Goal: Go to known website: Access a specific website the user already knows

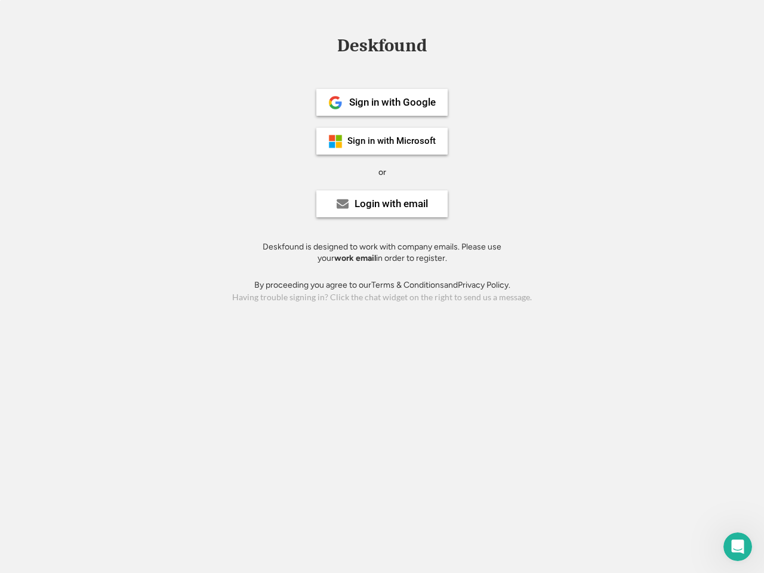
click at [382, 171] on div "or" at bounding box center [382, 173] width 8 height 12
click at [382, 48] on div "Deskfound" at bounding box center [381, 45] width 101 height 19
click at [327, 45] on div "Deskfound" at bounding box center [382, 47] width 764 height 23
click at [382, 48] on div "Deskfound" at bounding box center [381, 45] width 101 height 19
click at [382, 172] on div "or" at bounding box center [382, 173] width 8 height 12
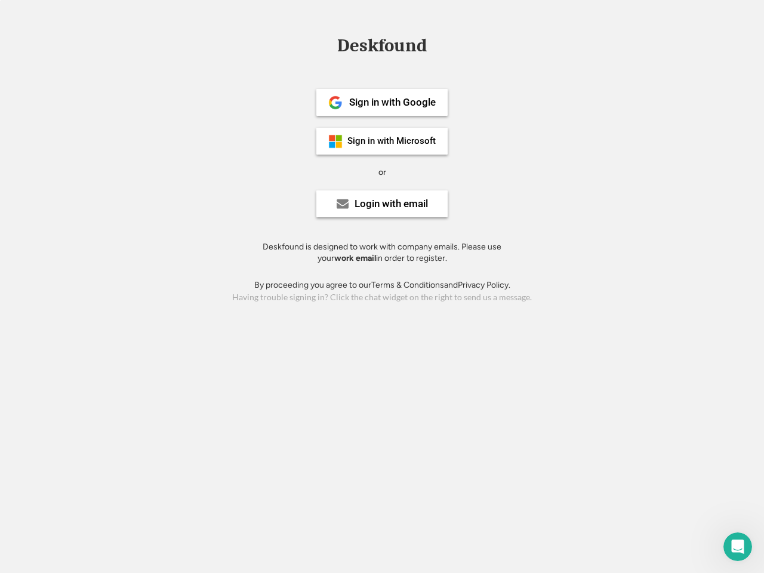
click at [382, 102] on div "Sign in with Google" at bounding box center [392, 102] width 87 height 10
click at [392, 102] on div "Sign in with Google" at bounding box center [392, 102] width 87 height 10
click at [335, 103] on img at bounding box center [335, 102] width 14 height 14
click at [382, 141] on div "Sign in with Microsoft" at bounding box center [391, 141] width 88 height 9
click at [392, 141] on div "Sign in with Microsoft" at bounding box center [391, 141] width 88 height 9
